Goal: Task Accomplishment & Management: Complete application form

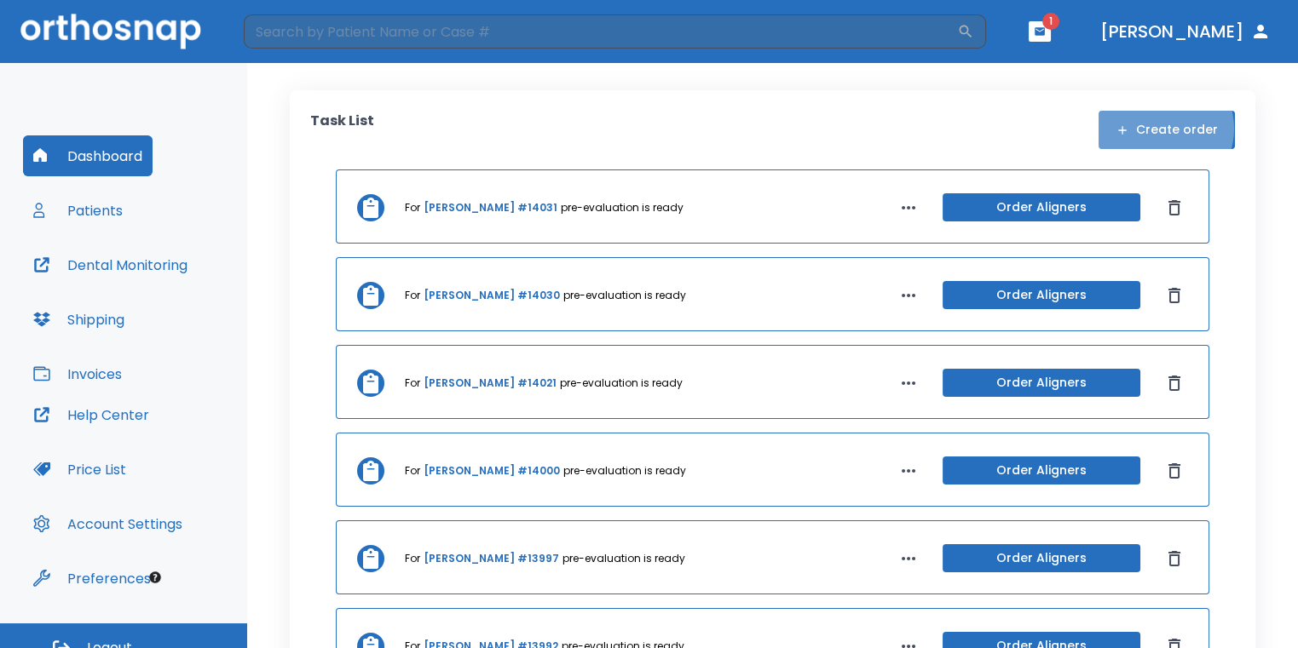
click at [1154, 129] on button "Create order" at bounding box center [1166, 130] width 136 height 38
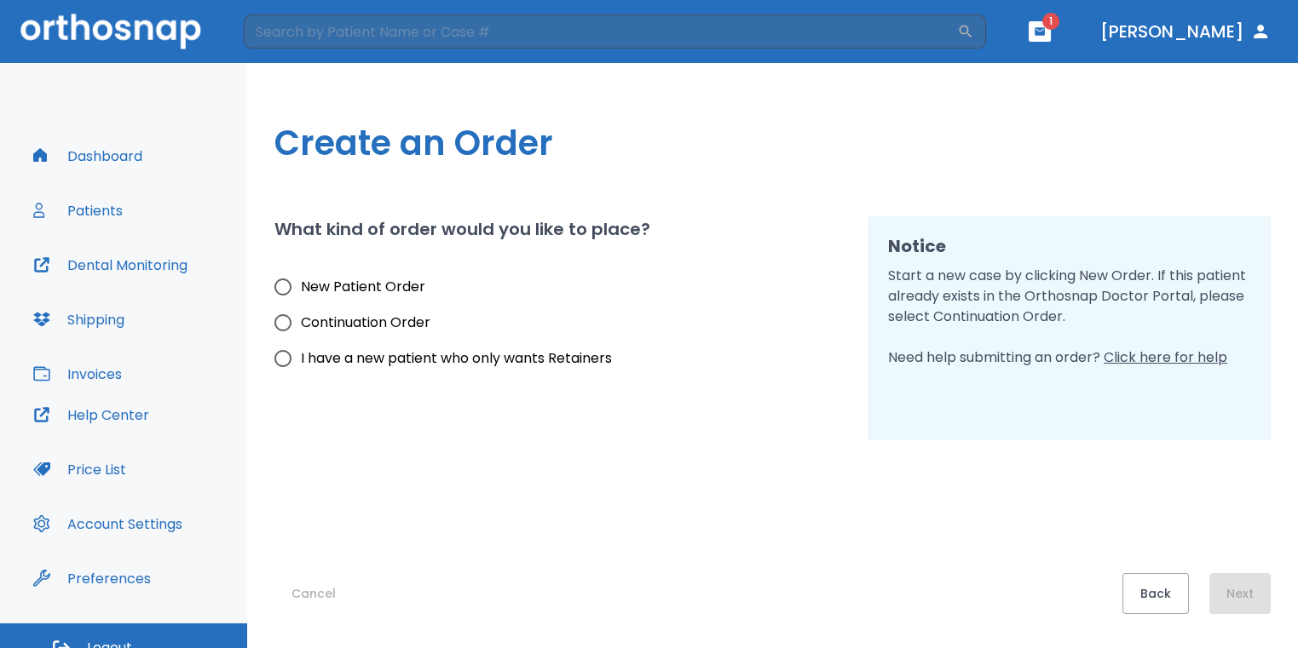
click at [314, 285] on span "New Patient Order" at bounding box center [363, 287] width 124 height 20
click at [301, 285] on input "New Patient Order" at bounding box center [283, 287] width 36 height 36
radio input "true"
click at [1240, 604] on button "Next" at bounding box center [1239, 593] width 61 height 41
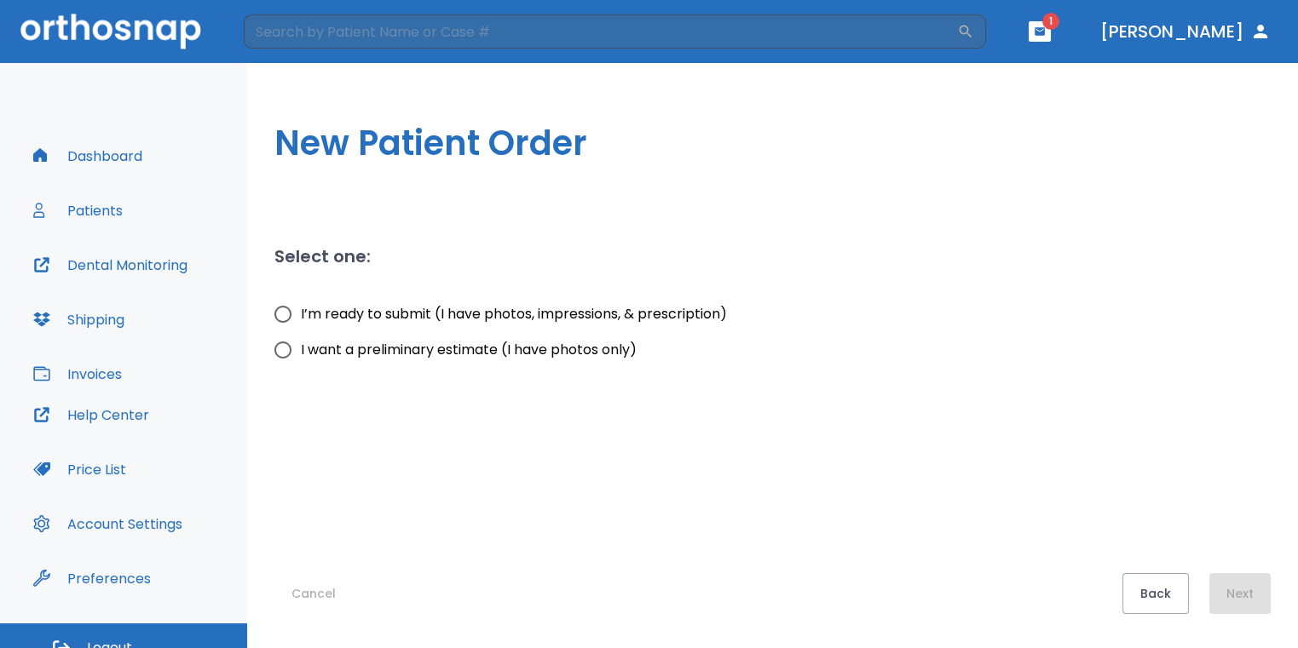
click at [284, 363] on input "I want a preliminary estimate (I have photos only)" at bounding box center [283, 350] width 36 height 36
radio input "true"
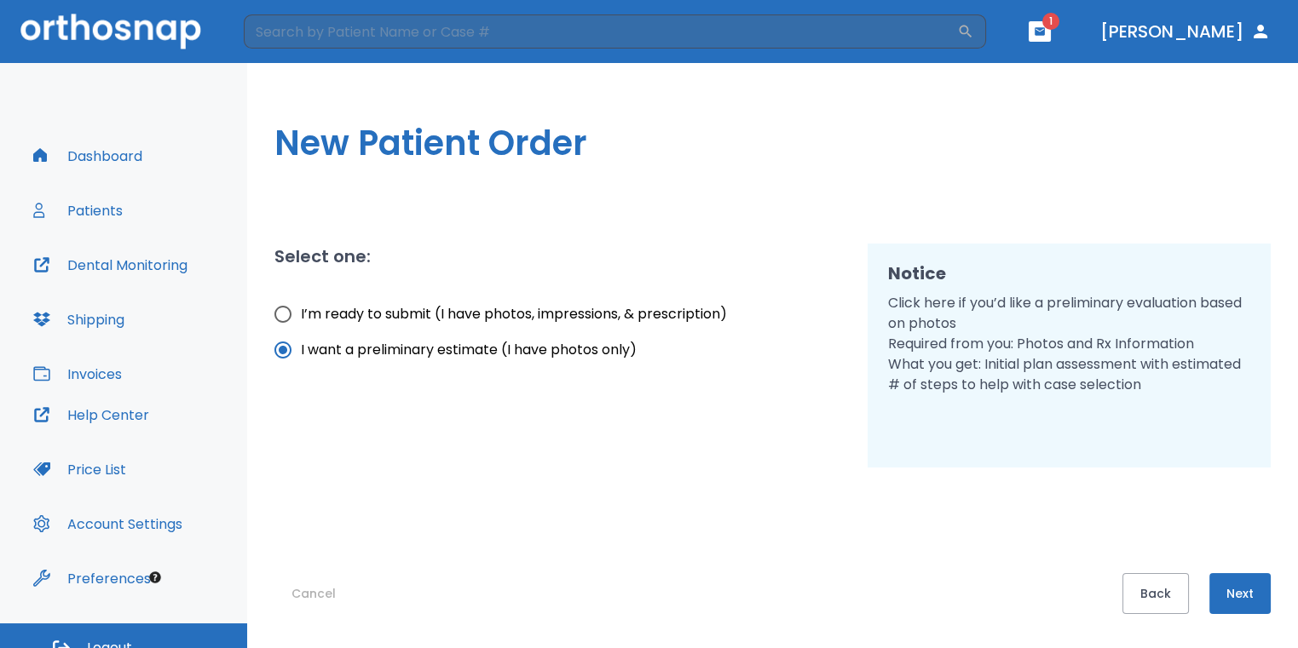
click at [1235, 609] on button "Next" at bounding box center [1239, 593] width 61 height 41
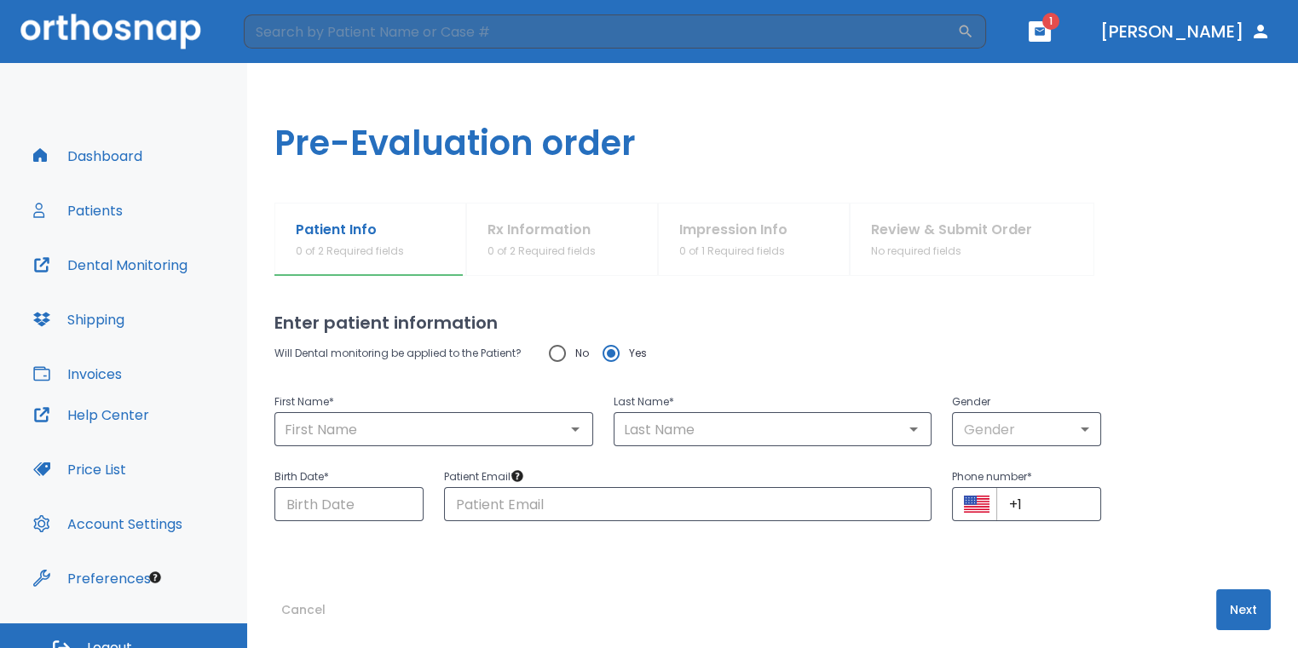
click at [551, 356] on input "No" at bounding box center [557, 354] width 36 height 36
radio input "true"
click at [506, 408] on p "First Name *" at bounding box center [433, 402] width 319 height 20
click at [484, 432] on input "text" at bounding box center [433, 429] width 308 height 24
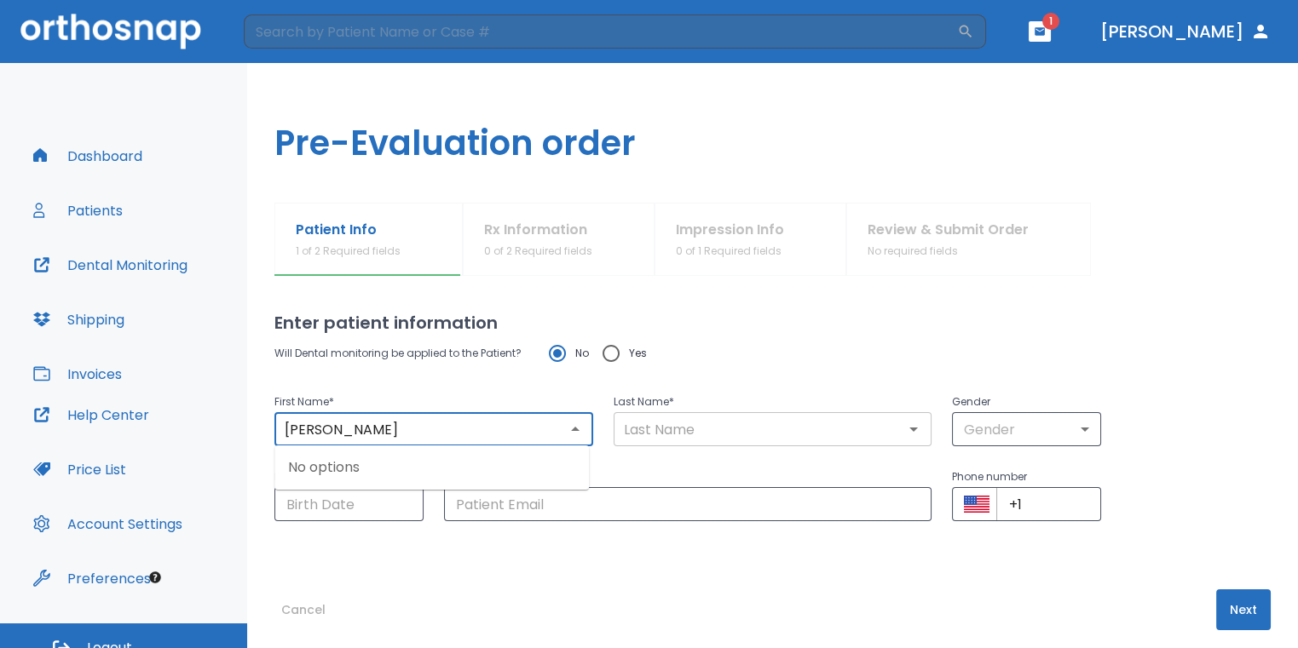
click at [643, 416] on div "​" at bounding box center [772, 429] width 319 height 34
type input "[PERSON_NAME]"
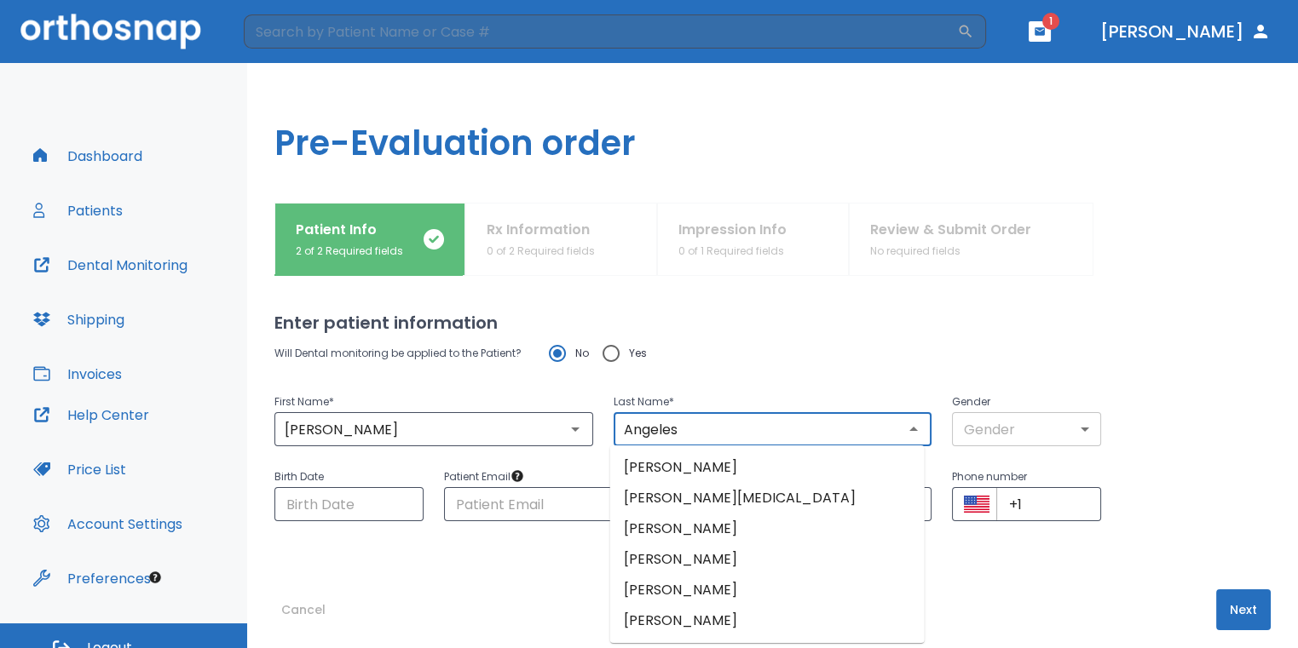
type input "Angeles"
click at [955, 430] on body "​ 1 [PERSON_NAME] Dashboard Patients Dental Monitoring Shipping Invoices Help C…" at bounding box center [649, 324] width 1298 height 648
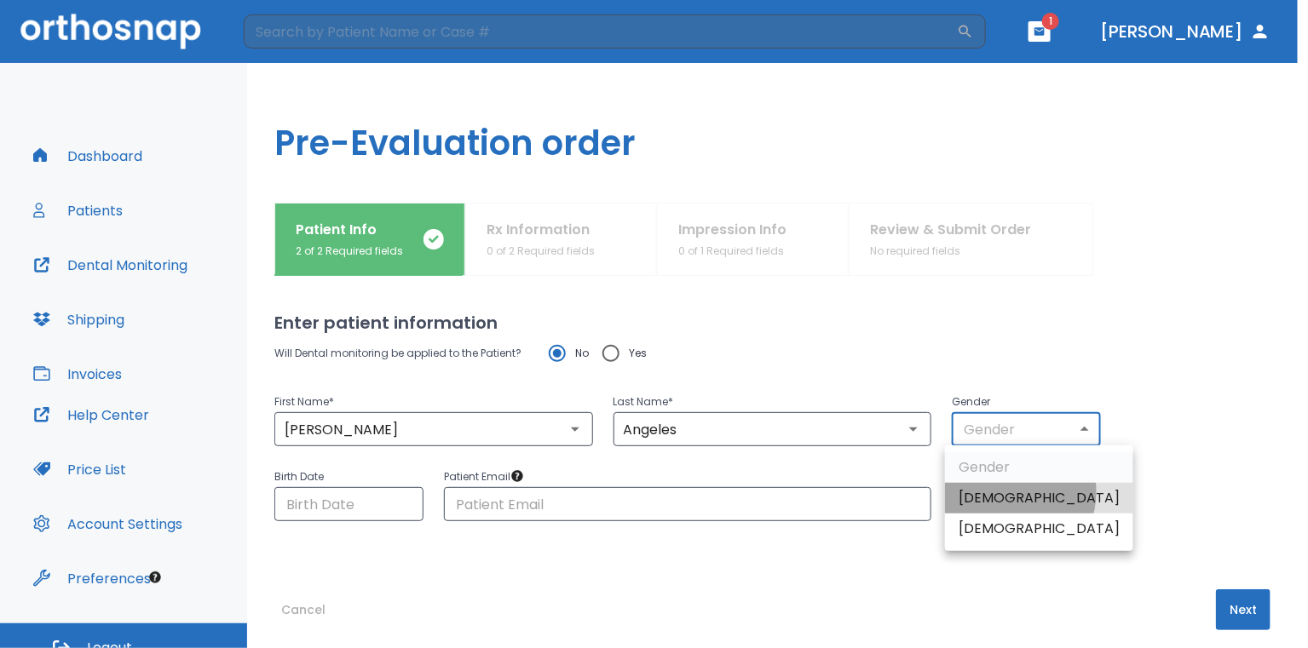
click at [1013, 492] on li "[DEMOGRAPHIC_DATA]" at bounding box center [1039, 498] width 188 height 31
type input "1"
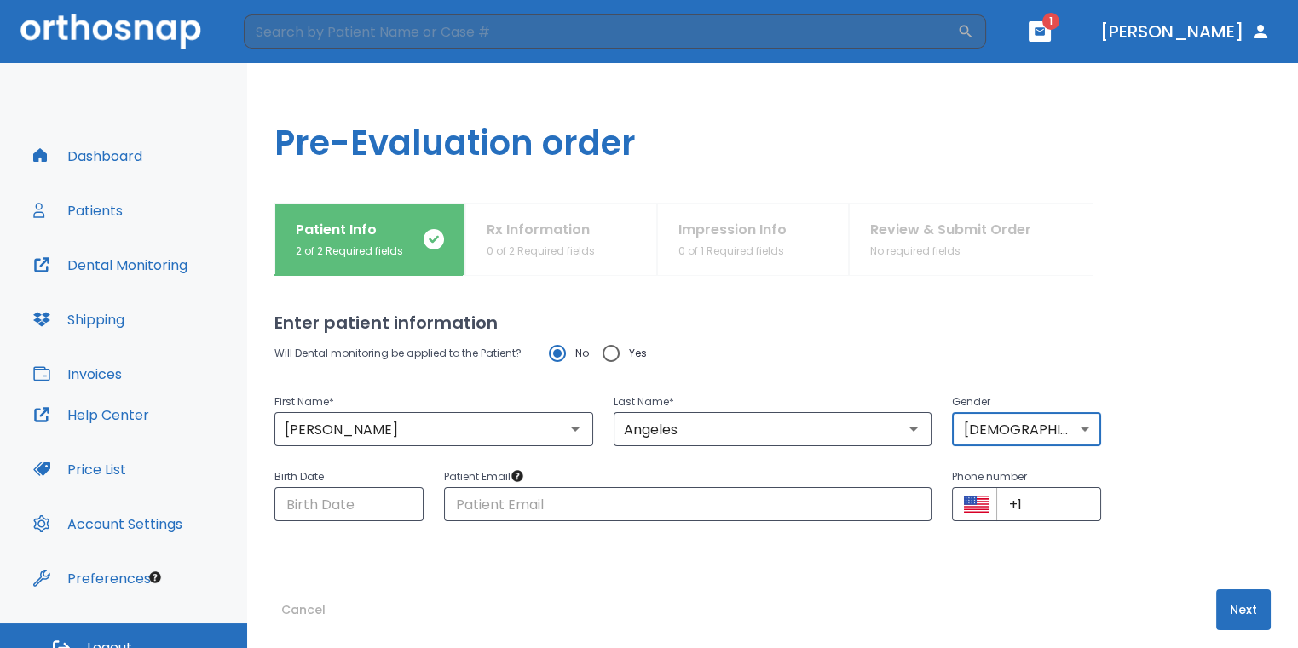
click at [1232, 601] on button "Next" at bounding box center [1243, 610] width 55 height 41
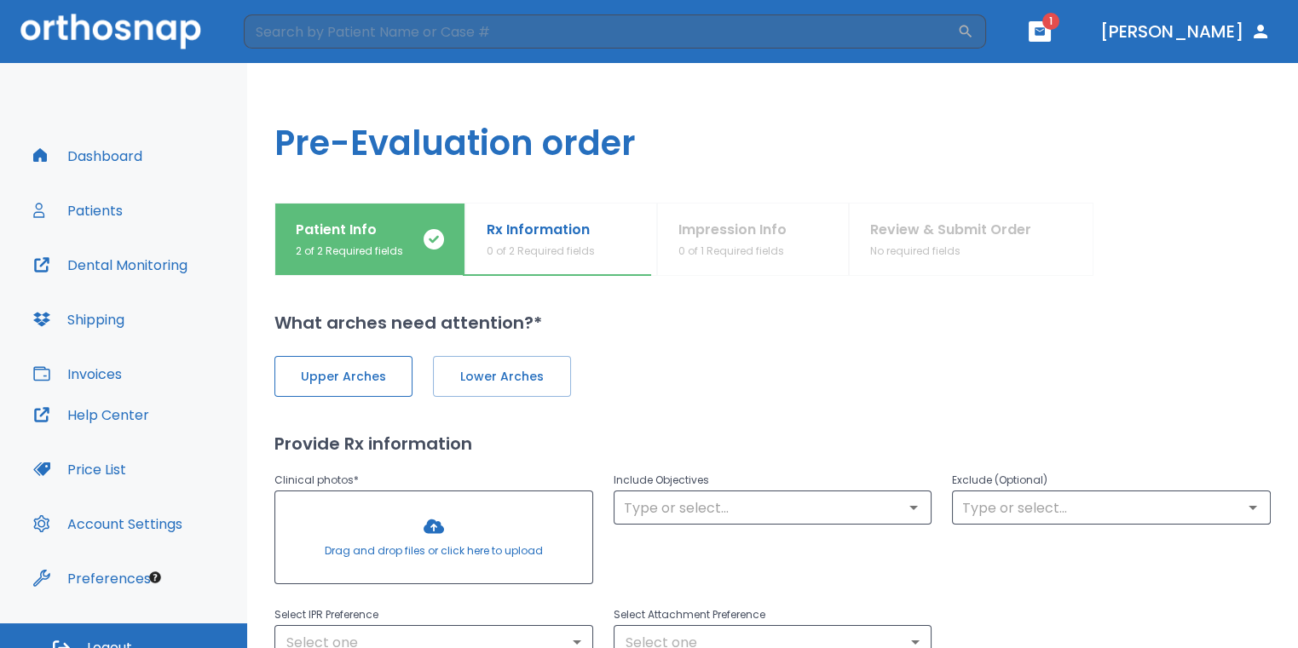
click at [395, 371] on button "Upper Arches" at bounding box center [343, 376] width 138 height 41
click at [471, 381] on span "Lower Arches" at bounding box center [500, 377] width 102 height 18
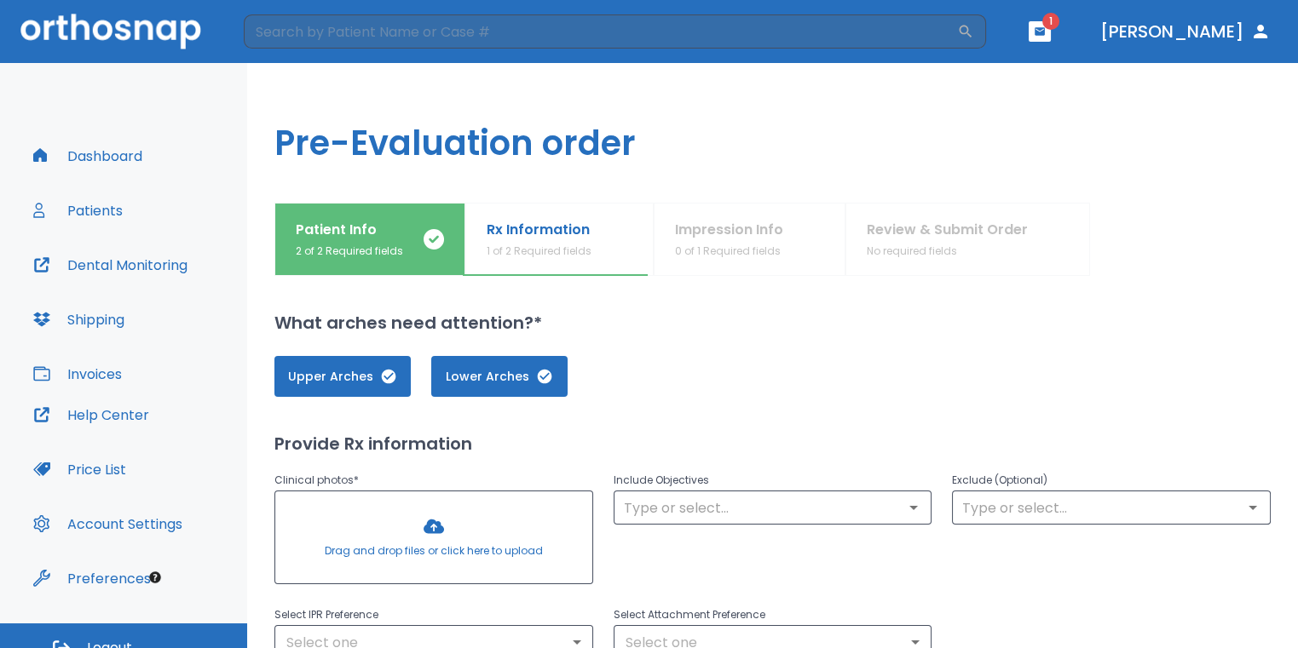
click at [444, 546] on div at bounding box center [433, 538] width 317 height 92
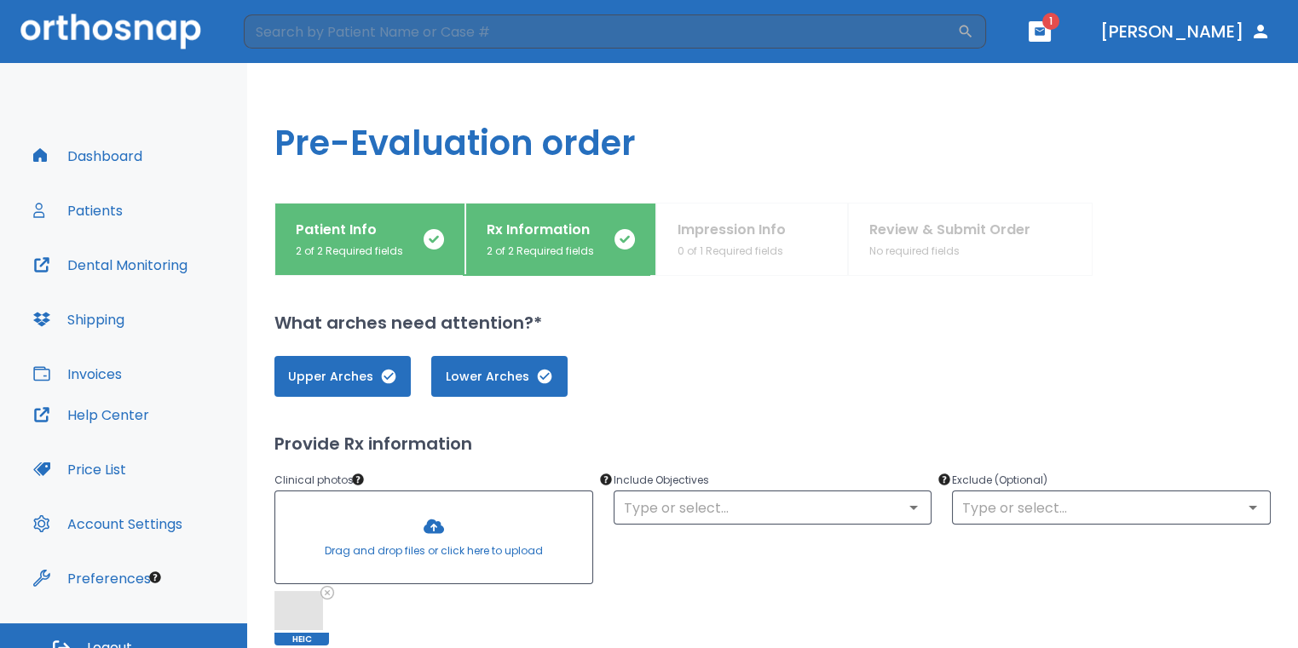
click at [445, 534] on div at bounding box center [433, 538] width 317 height 92
click at [448, 546] on div at bounding box center [433, 538] width 317 height 92
click at [468, 517] on div at bounding box center [433, 538] width 317 height 92
click at [446, 550] on div at bounding box center [433, 538] width 317 height 92
click at [452, 515] on div at bounding box center [433, 538] width 317 height 92
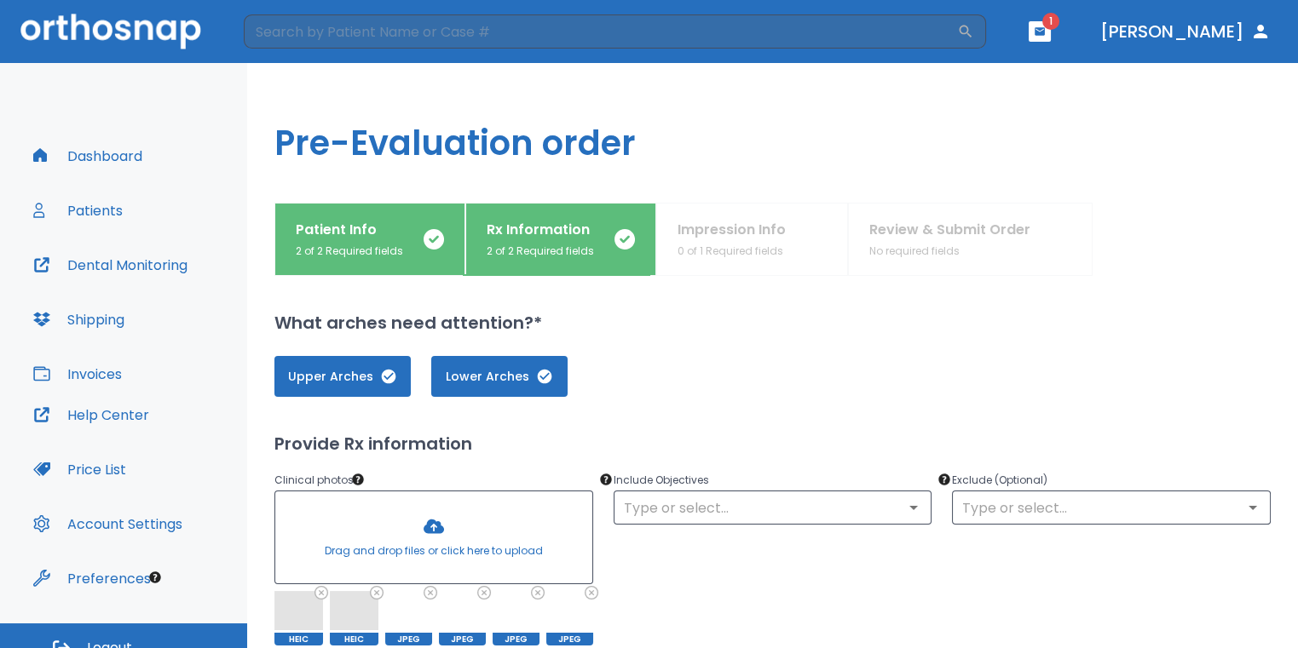
click at [435, 546] on div at bounding box center [433, 538] width 317 height 92
click at [420, 529] on div at bounding box center [433, 538] width 317 height 92
click at [417, 538] on div at bounding box center [433, 538] width 317 height 92
click at [693, 506] on input "text" at bounding box center [773, 508] width 308 height 24
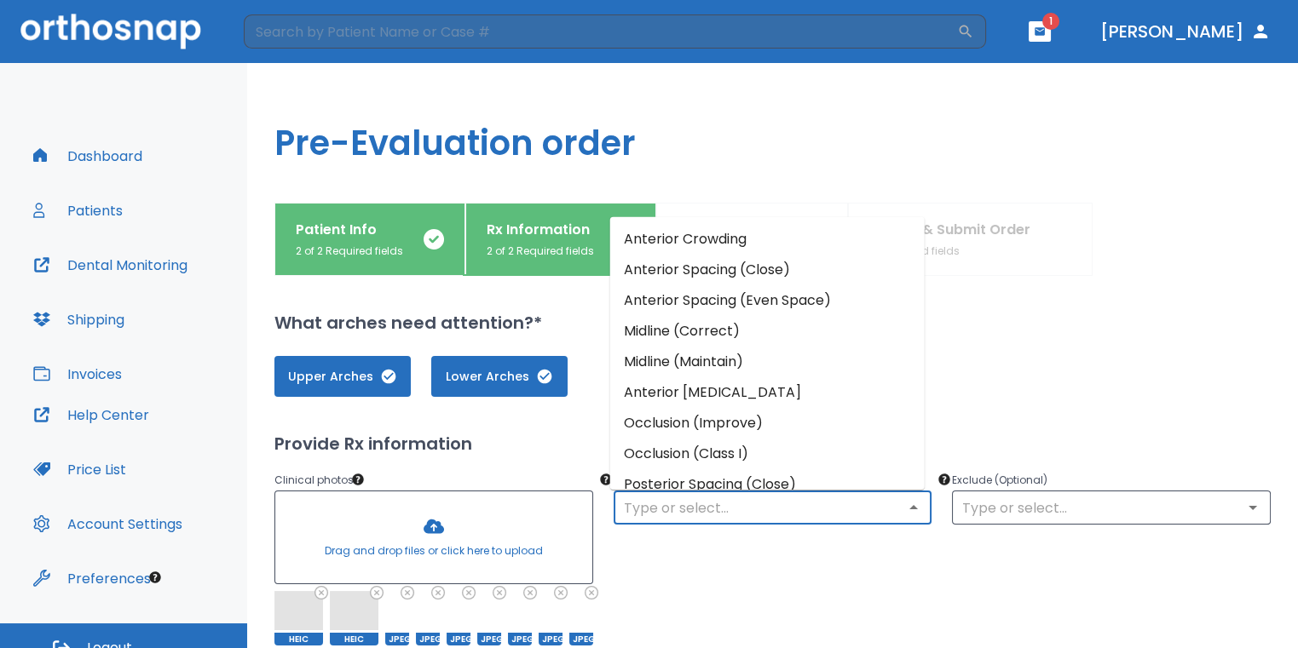
click at [778, 248] on li "Anterior Crowding" at bounding box center [767, 238] width 314 height 31
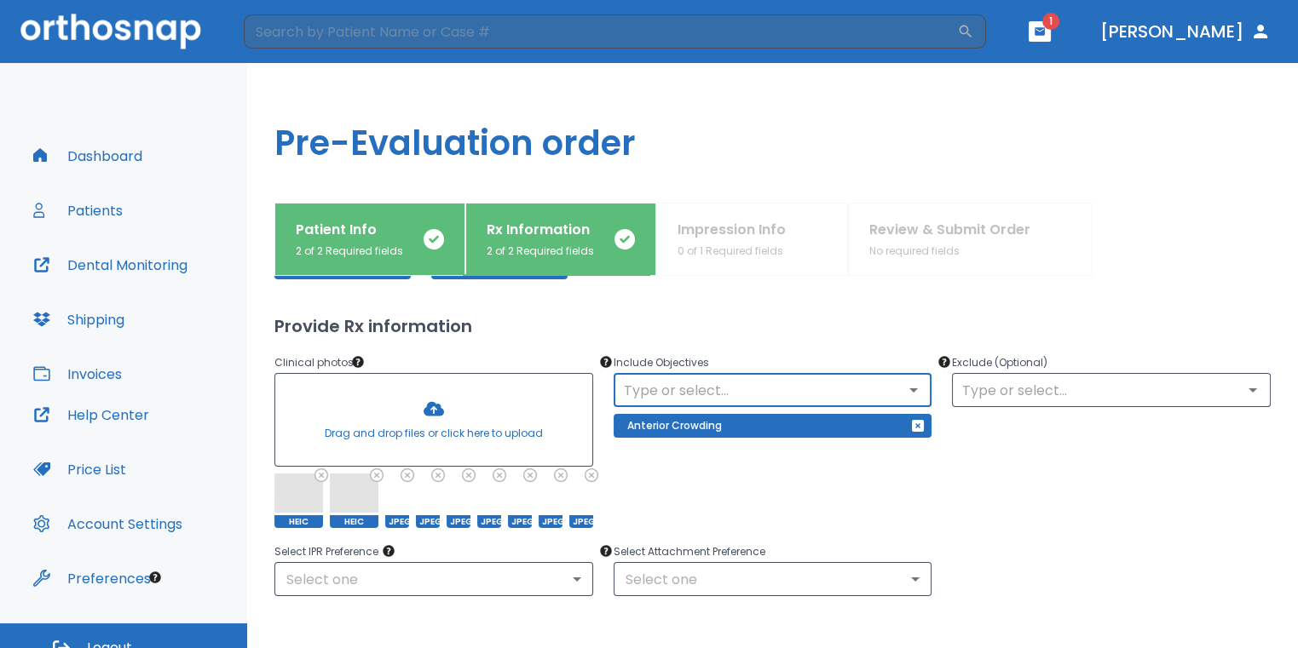
scroll to position [170, 0]
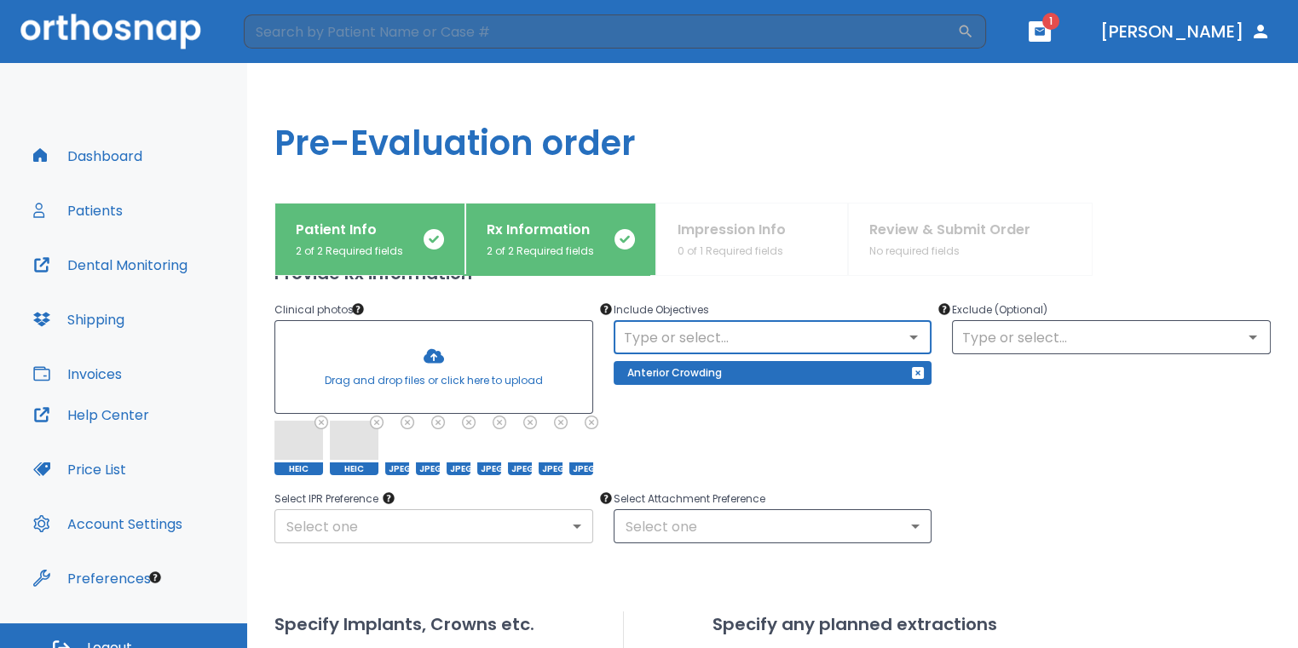
drag, startPoint x: 513, startPoint y: 506, endPoint x: 515, endPoint y: 518, distance: 12.2
click at [513, 508] on p "Select IPR Preference" at bounding box center [433, 499] width 319 height 20
click at [515, 520] on body "​ 1 [PERSON_NAME] Dashboard Patients Dental Monitoring Shipping Invoices Help C…" at bounding box center [649, 324] width 1298 height 648
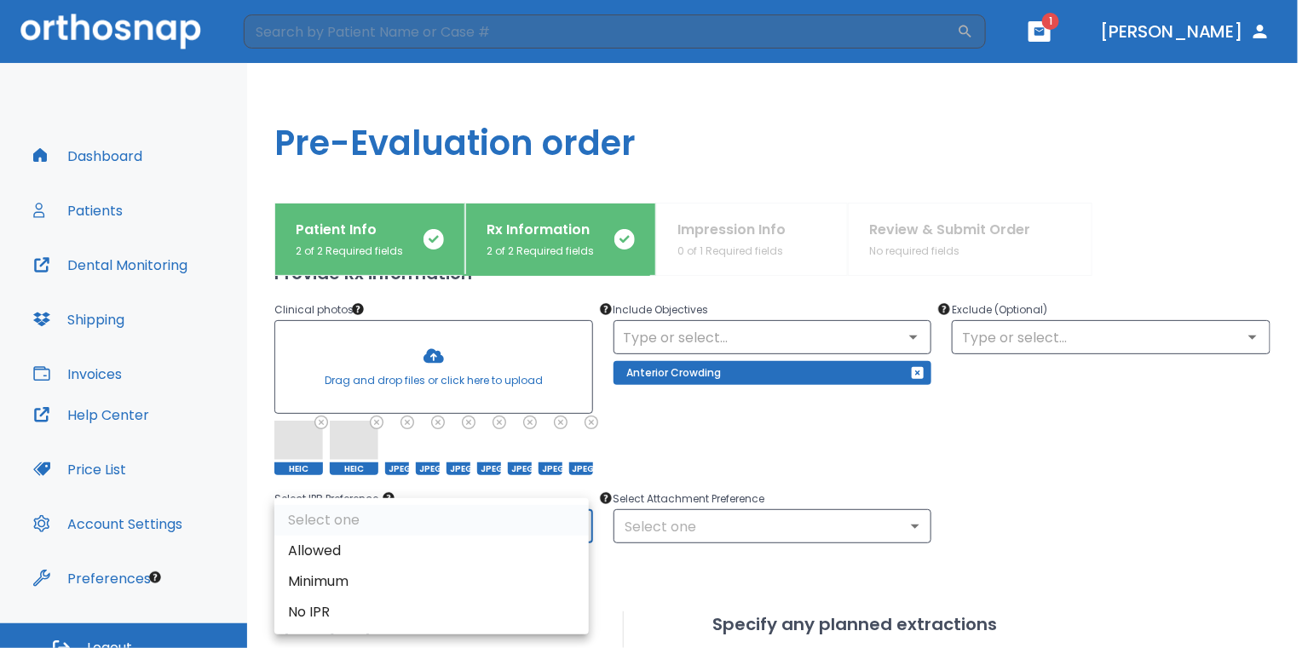
click at [459, 549] on li "Allowed" at bounding box center [431, 551] width 314 height 31
type input "1"
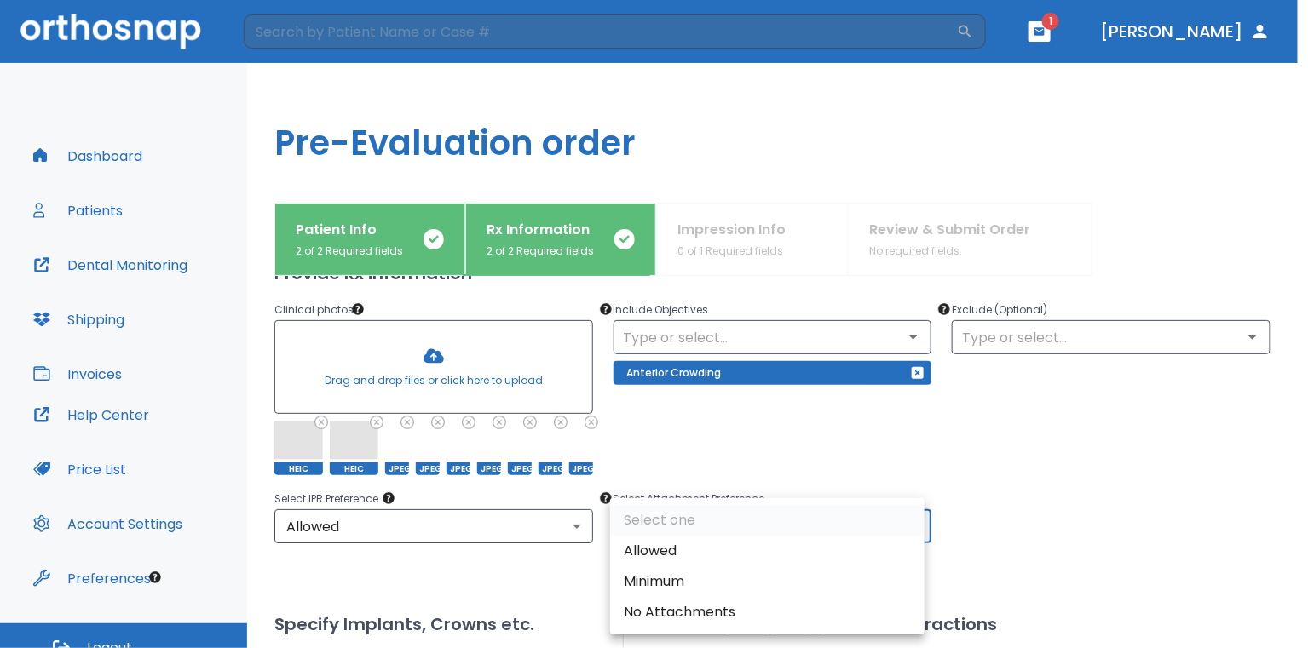
click at [732, 527] on body "​ 1 [PERSON_NAME] Dashboard Patients Dental Monitoring Shipping Invoices Help C…" at bounding box center [654, 324] width 1308 height 648
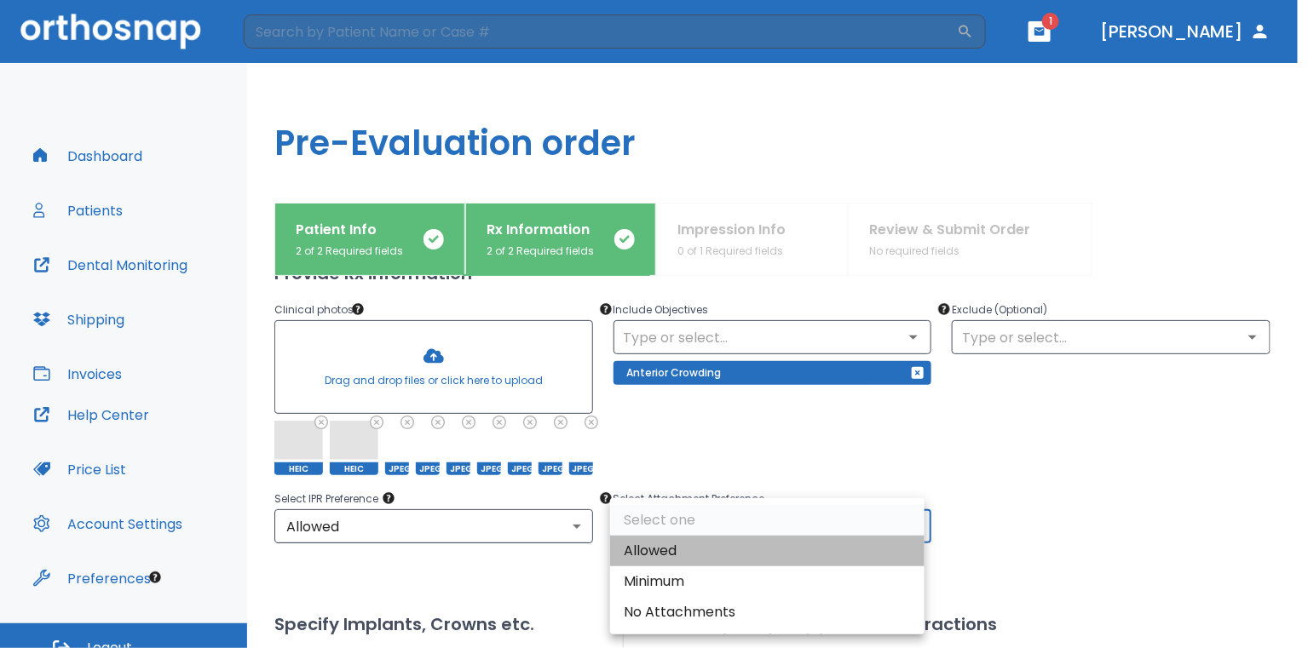
click at [697, 550] on li "Allowed" at bounding box center [767, 551] width 314 height 31
type input "1"
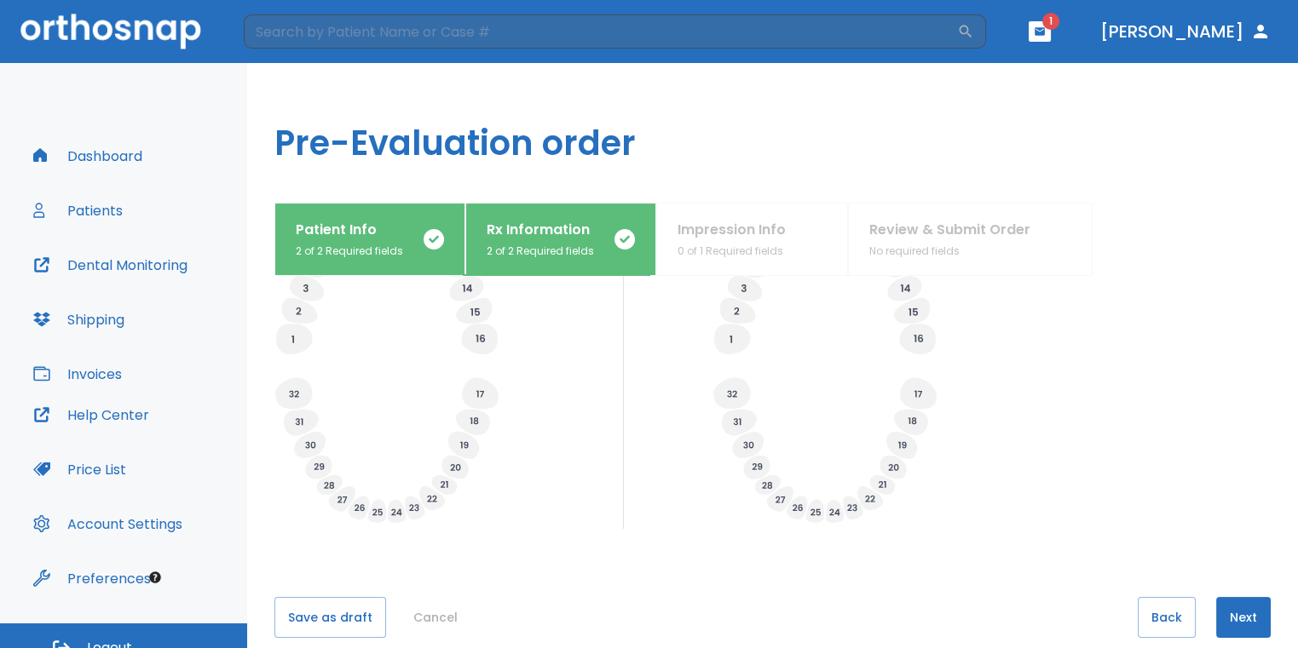
scroll to position [668, 0]
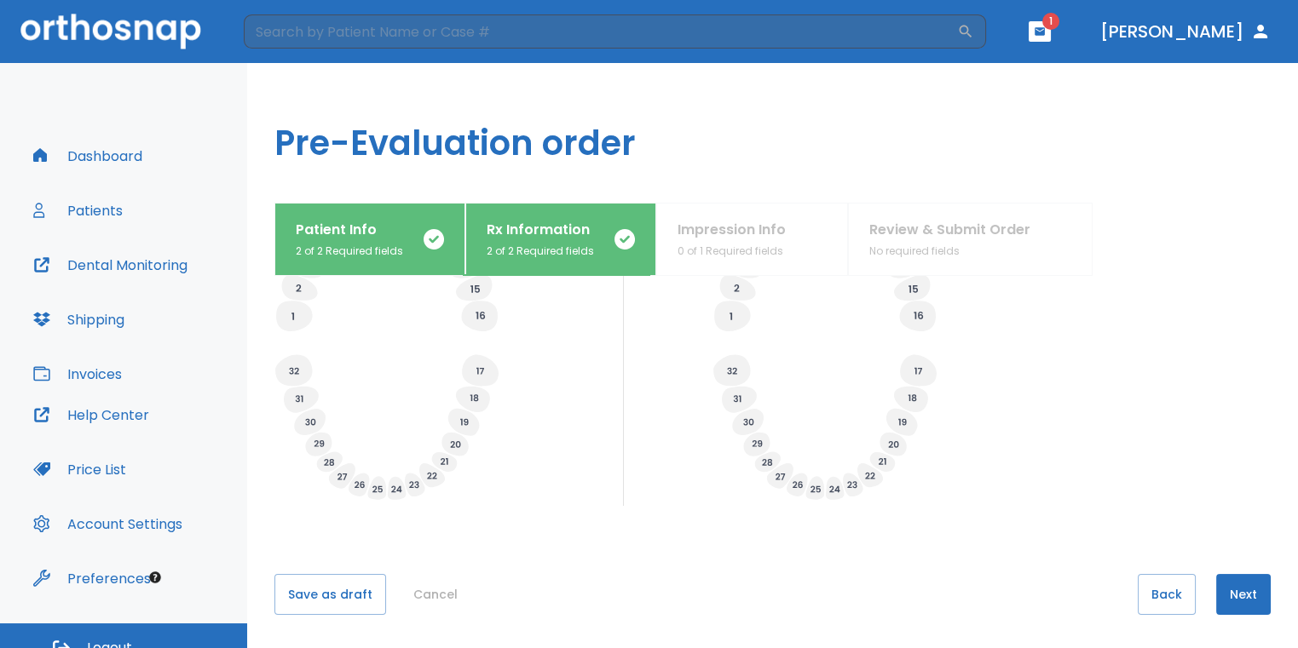
click at [1216, 596] on button "Next" at bounding box center [1243, 594] width 55 height 41
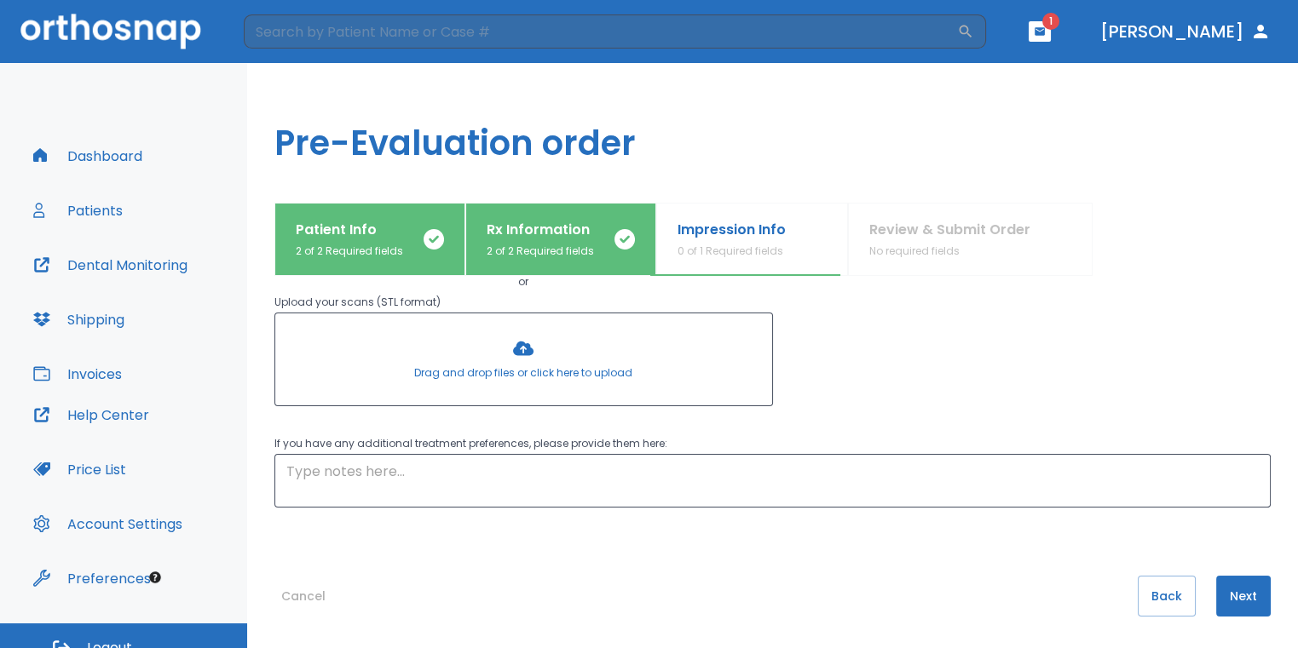
scroll to position [209, 0]
drag, startPoint x: 359, startPoint y: 486, endPoint x: 388, endPoint y: 498, distance: 31.7
click at [379, 495] on textarea at bounding box center [772, 479] width 972 height 39
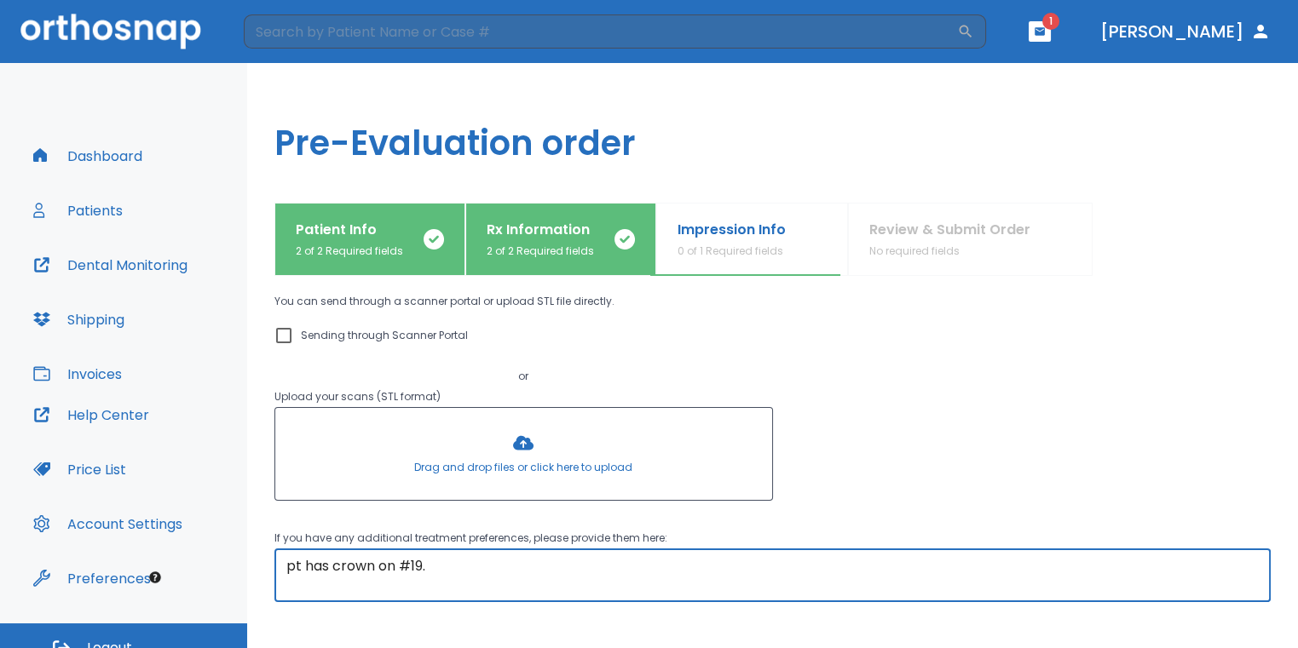
scroll to position [0, 0]
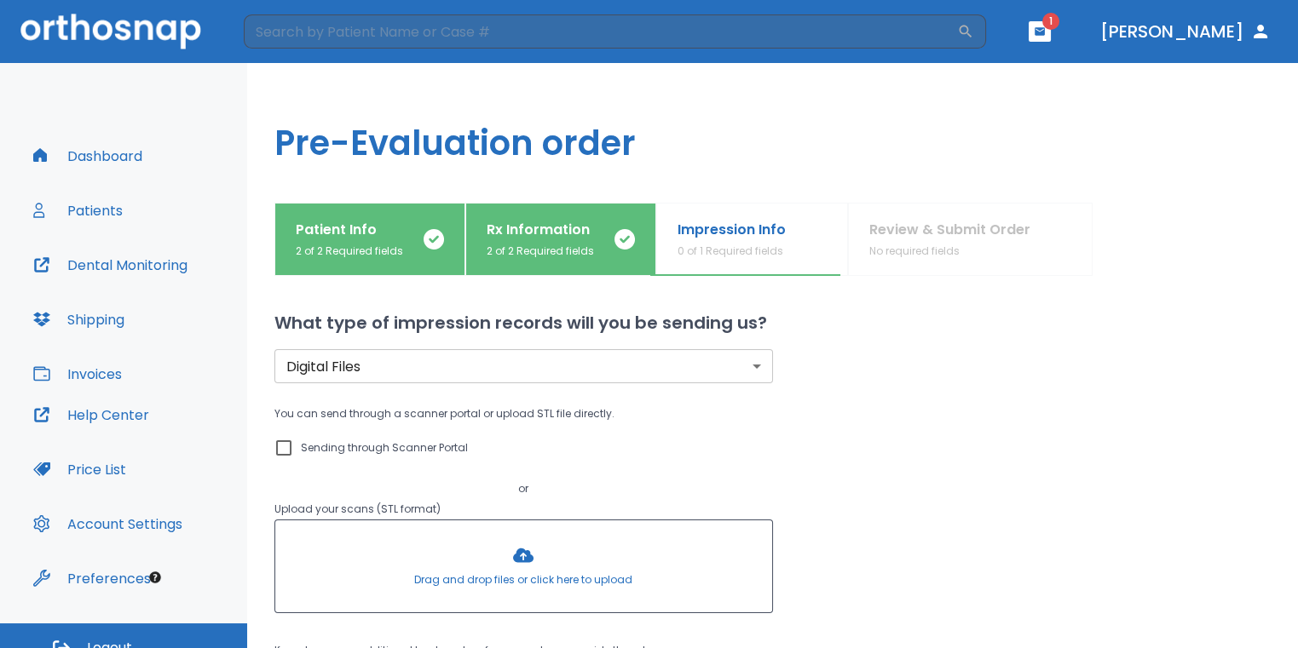
type textarea "pt has crown on #19."
drag, startPoint x: 291, startPoint y: 447, endPoint x: 300, endPoint y: 448, distance: 9.4
click at [291, 447] on input "Sending through Scanner Portal" at bounding box center [283, 448] width 20 height 20
checkbox input "true"
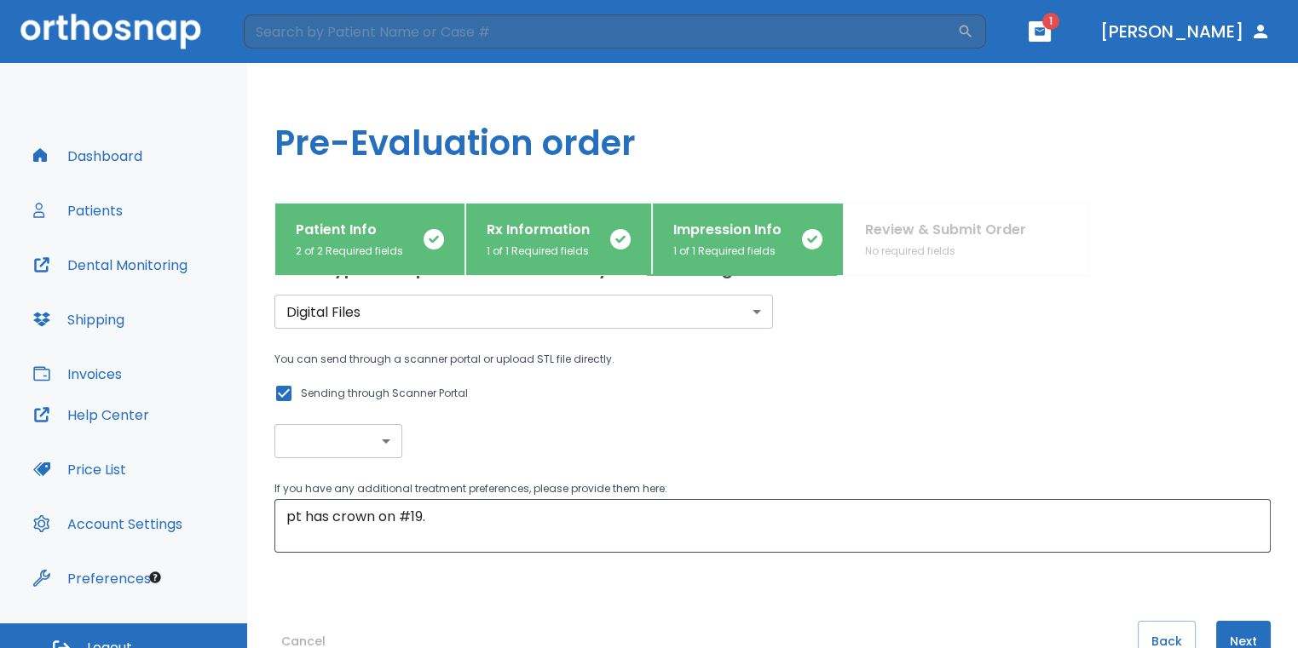
scroll to position [101, 0]
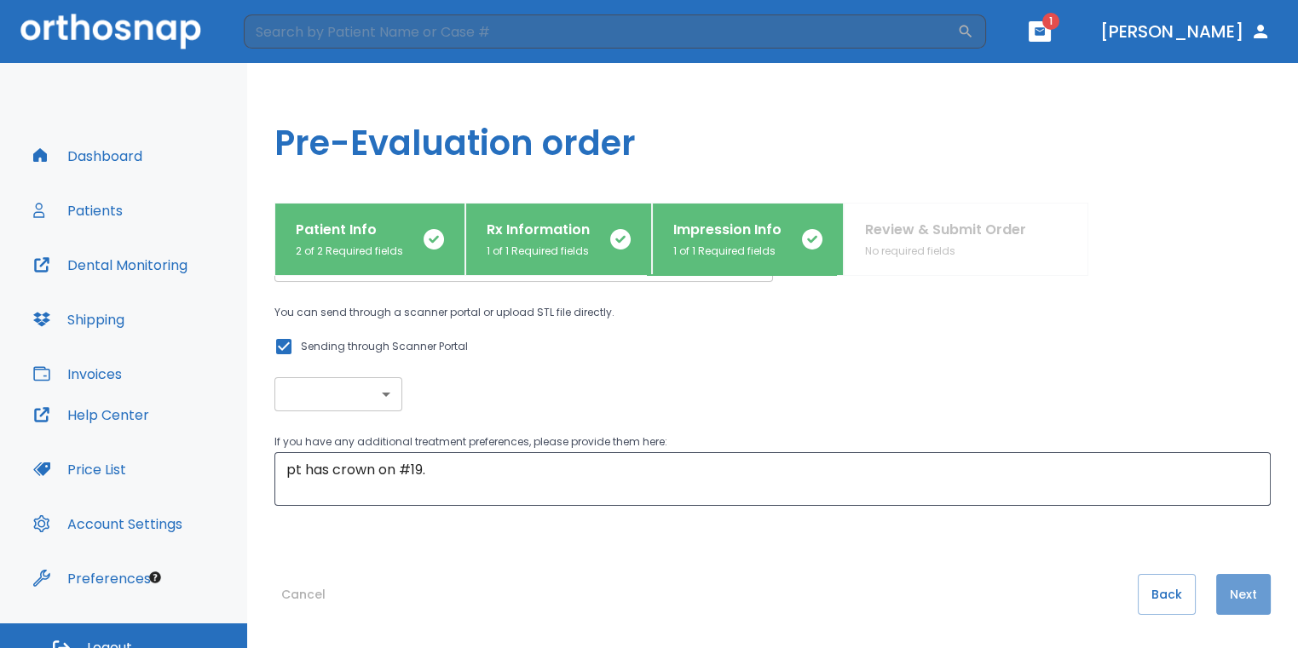
click at [1230, 605] on button "Next" at bounding box center [1243, 594] width 55 height 41
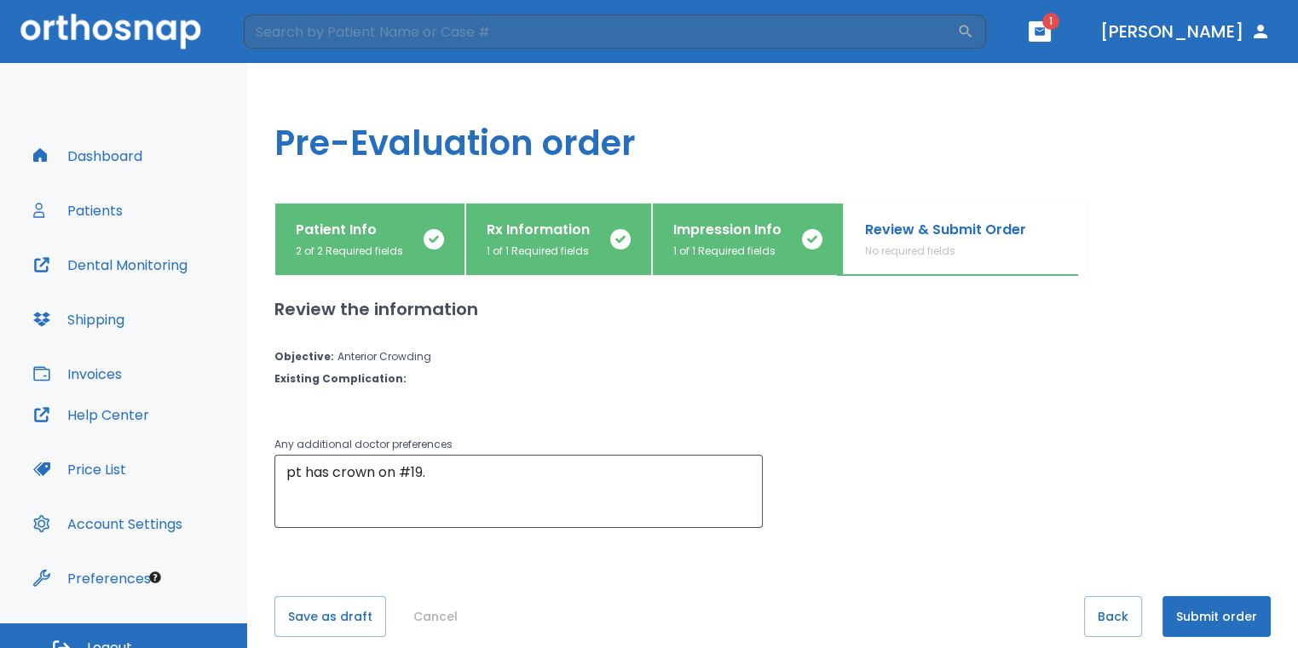
scroll to position [0, 0]
click at [1219, 619] on button "Submit order" at bounding box center [1216, 616] width 108 height 41
